Goal: Transaction & Acquisition: Purchase product/service

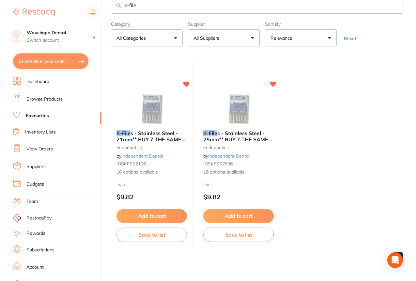
scroll to position [171, 0]
click at [146, 4] on input "k-file" at bounding box center [257, 5] width 292 height 17
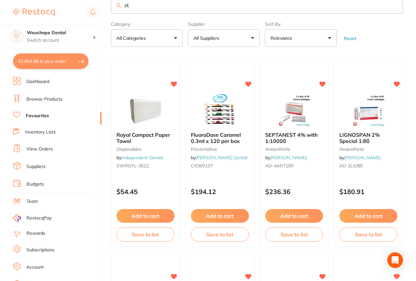
type input "s"
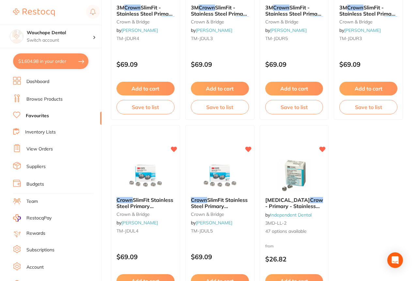
scroll to position [152, 0]
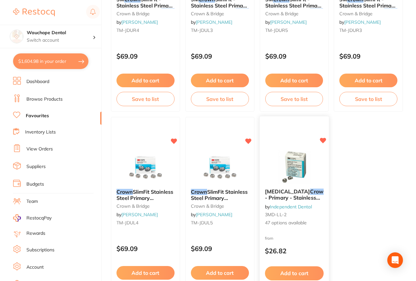
type input "crown"
click at [287, 170] on img at bounding box center [294, 167] width 43 height 33
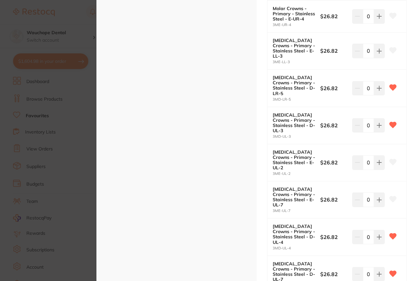
scroll to position [708, 0]
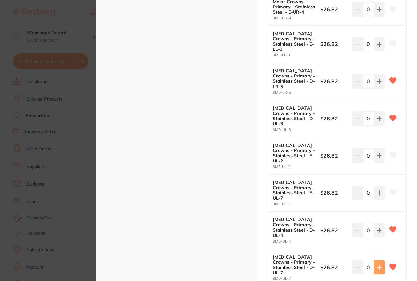
click at [378, 260] on button at bounding box center [379, 267] width 11 height 14
type input "1"
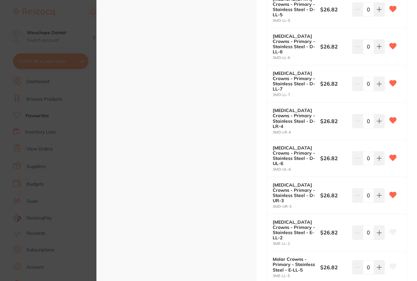
scroll to position [1487, 0]
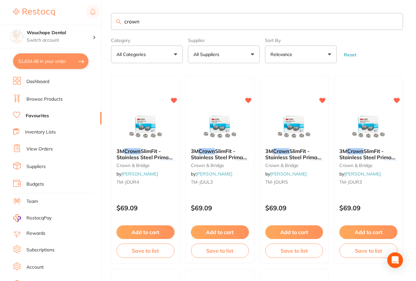
click at [161, 29] on input "crown" at bounding box center [257, 21] width 292 height 17
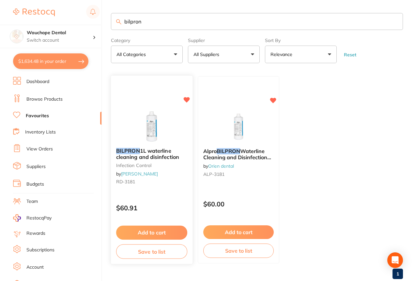
type input "bilpron"
click at [154, 108] on div "BILPRON 1L waterline cleaning and disinfection infection control by [PERSON_NAM…" at bounding box center [152, 170] width 82 height 189
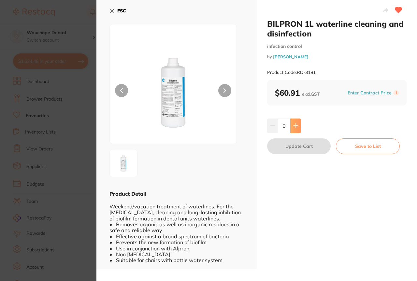
click at [294, 127] on icon at bounding box center [295, 125] width 5 height 5
type input "1"
click at [295, 145] on button "Update Cart" at bounding box center [299, 147] width 64 height 16
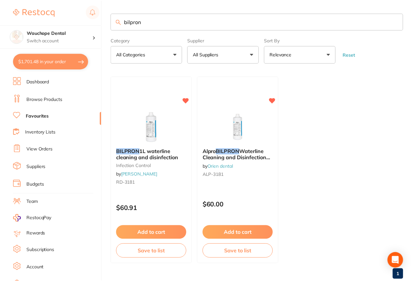
scroll to position [13, 0]
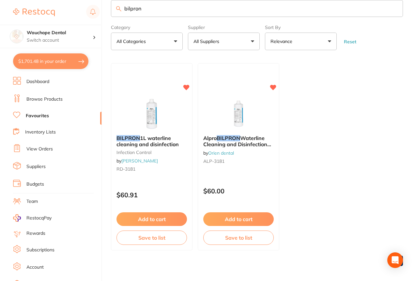
click at [150, 6] on input "bilpron" at bounding box center [257, 8] width 292 height 17
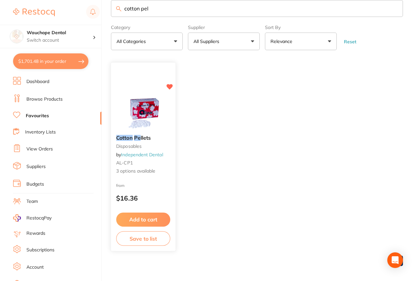
type input "cotton pel"
click at [143, 95] on div "Cotton Pe llets disposables by Independent Dental AL-CP1 3 options available fr…" at bounding box center [143, 157] width 65 height 189
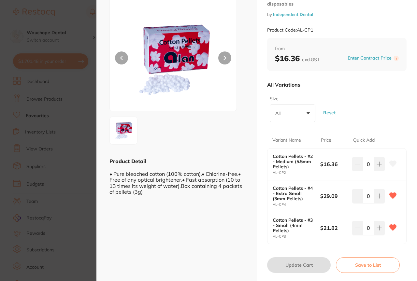
scroll to position [34, 0]
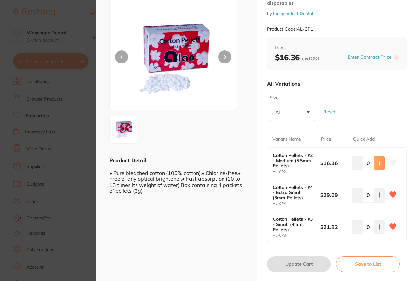
click at [377, 160] on button at bounding box center [379, 163] width 11 height 14
type input "1"
click at [290, 264] on button "Update Cart" at bounding box center [299, 265] width 64 height 16
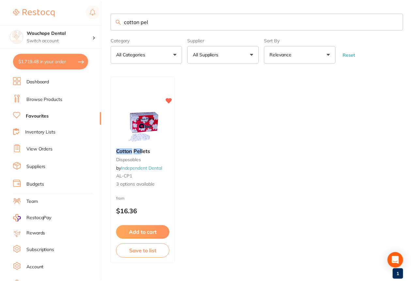
scroll to position [13, 0]
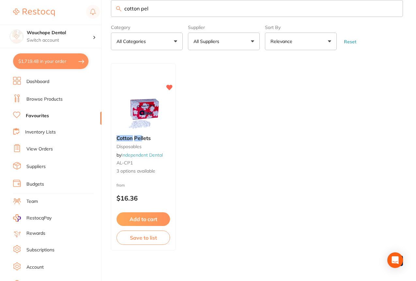
click at [163, 5] on input "cotton pel" at bounding box center [257, 8] width 292 height 17
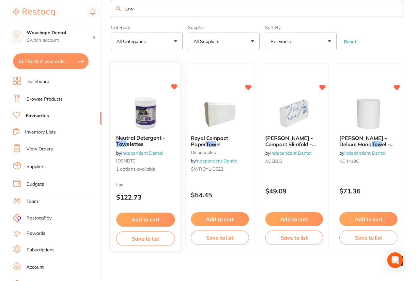
type input "tow"
click at [167, 107] on div at bounding box center [145, 113] width 69 height 33
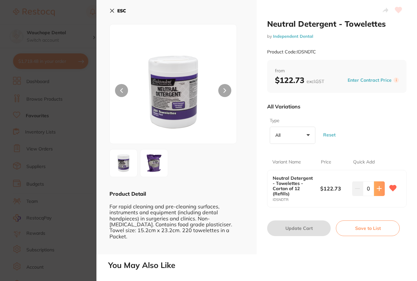
click at [379, 186] on button at bounding box center [379, 189] width 11 height 14
type input "2"
click at [309, 226] on button "Update Cart" at bounding box center [299, 229] width 64 height 16
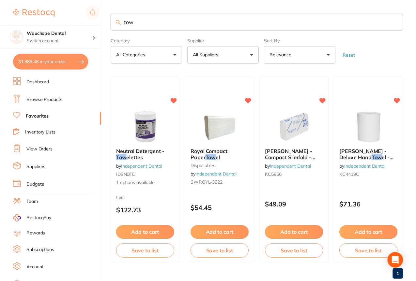
scroll to position [13, 0]
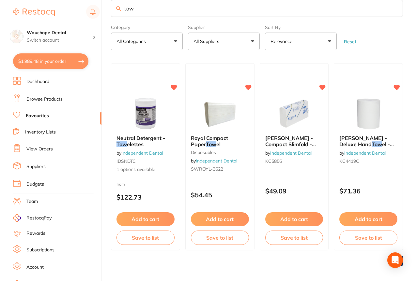
click at [204, 3] on input "tow" at bounding box center [257, 8] width 292 height 17
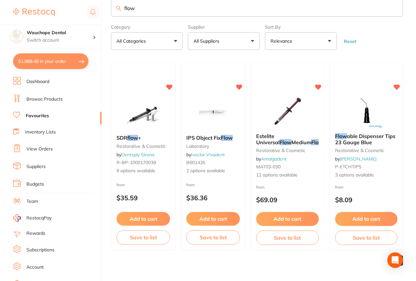
scroll to position [16, 0]
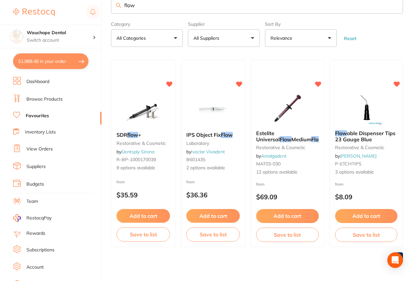
type input "flow"
drag, startPoint x: 414, startPoint y: 110, endPoint x: 414, endPoint y: 124, distance: 13.7
click at [414, 124] on main "flow Category All Categories All Categories laboratory restorative & cosmetic C…" at bounding box center [263, 133] width 305 height 298
click at [194, 8] on input "flow" at bounding box center [257, 5] width 292 height 17
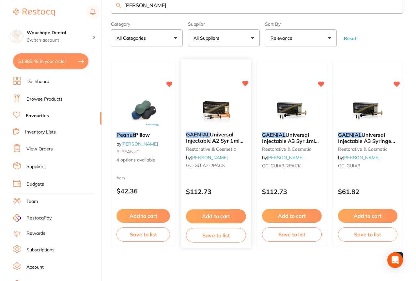
type input "[PERSON_NAME]"
click at [216, 86] on div "GAENIAL Universal Injectable A2 Syr 1ml x2 & 20 Disp tips restorative & cosmeti…" at bounding box center [215, 153] width 71 height 189
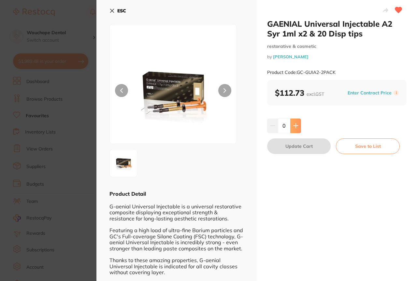
click at [299, 125] on button at bounding box center [295, 126] width 11 height 14
type input "3"
click at [298, 144] on button "Update Cart" at bounding box center [299, 147] width 64 height 16
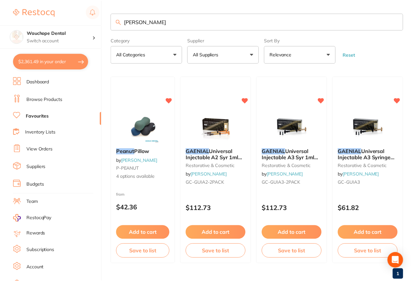
scroll to position [16, 0]
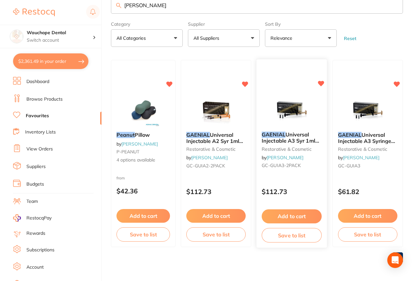
click at [295, 98] on img at bounding box center [291, 110] width 43 height 33
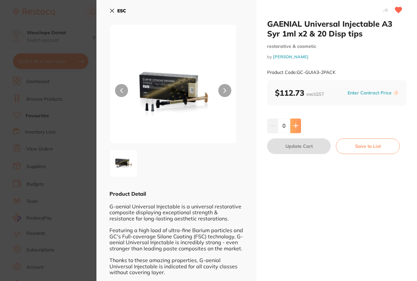
click at [299, 129] on button at bounding box center [295, 126] width 11 height 14
type input "2"
click at [297, 144] on button "Update Cart" at bounding box center [299, 147] width 64 height 16
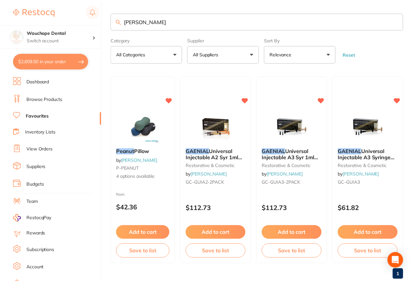
scroll to position [16, 0]
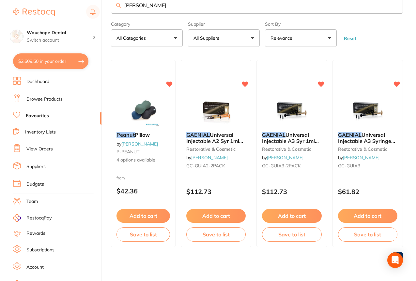
click at [42, 59] on button "$2,609.50 in your order" at bounding box center [50, 61] width 75 height 16
checkbox input "true"
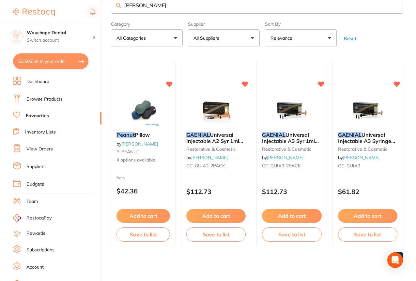
checkbox input "true"
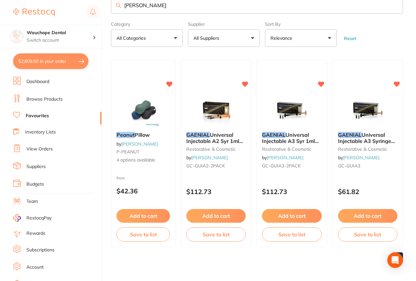
checkbox input "true"
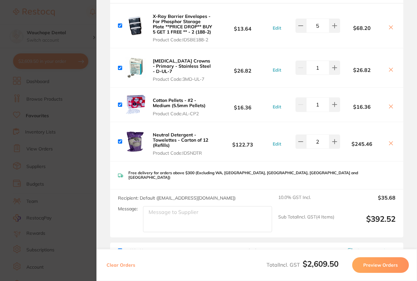
scroll to position [1048, 0]
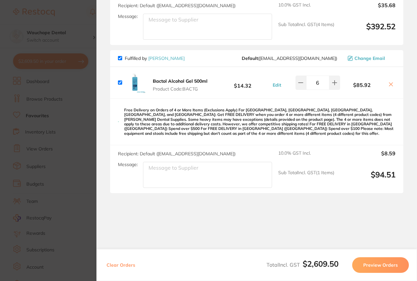
click at [58, 129] on section "Update RRP Set your pre negotiated price for this item. Item Agreed RRP (excl. …" at bounding box center [208, 140] width 417 height 281
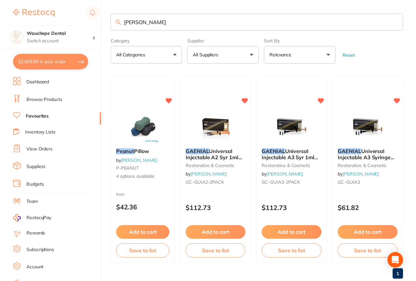
scroll to position [16, 0]
